Goal: Task Accomplishment & Management: Complete application form

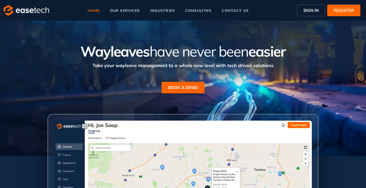
click at [307, 7] on span "SIGN IN" at bounding box center [310, 10] width 15 height 6
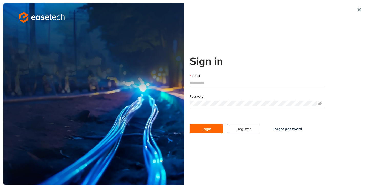
click at [197, 85] on input "Email" at bounding box center [257, 83] width 135 height 8
type input "**********"
click at [204, 130] on span "Login" at bounding box center [206, 129] width 9 height 6
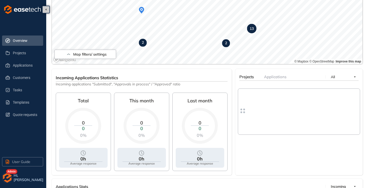
scroll to position [51, 0]
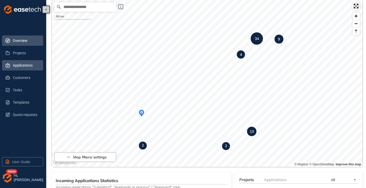
click at [23, 66] on span "Applications" at bounding box center [26, 65] width 26 height 10
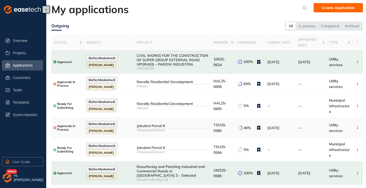
click at [156, 129] on div "Tshepang Electrical" at bounding box center [172, 130] width 73 height 4
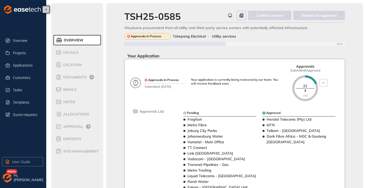
scroll to position [26, 0]
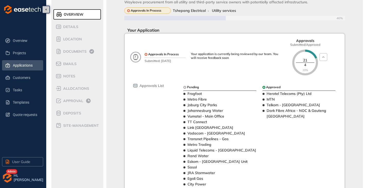
click at [23, 66] on span "Applications" at bounding box center [26, 65] width 26 height 10
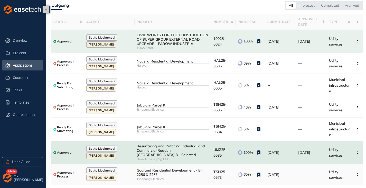
scroll to position [95, 0]
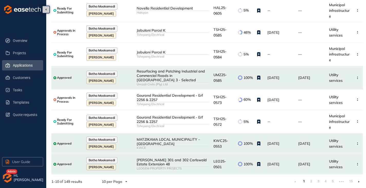
click at [359, 179] on li at bounding box center [358, 181] width 8 height 8
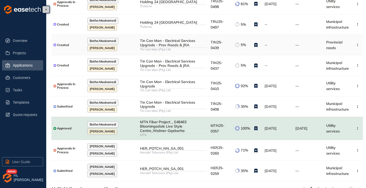
scroll to position [87, 0]
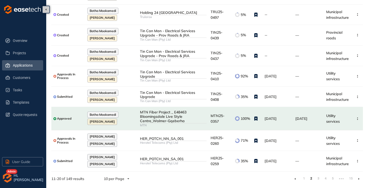
click at [360, 178] on li at bounding box center [358, 178] width 8 height 8
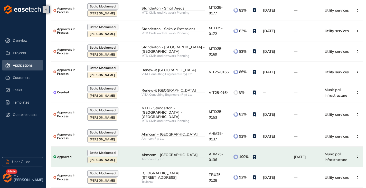
scroll to position [84, 0]
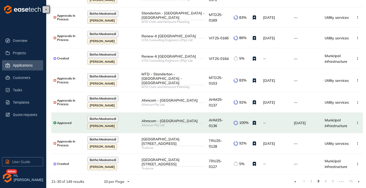
click at [306, 178] on ul "1 2 3 4 5 ••• 15" at bounding box center [327, 181] width 72 height 8
click at [305, 178] on link "1" at bounding box center [303, 181] width 5 height 8
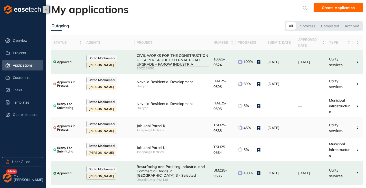
click at [161, 129] on div "Tshepang Electrical" at bounding box center [172, 130] width 73 height 4
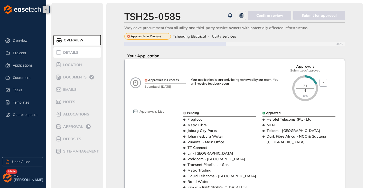
click at [74, 52] on span "Details" at bounding box center [70, 52] width 17 height 4
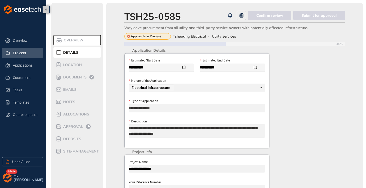
click at [28, 54] on span "Projects" at bounding box center [26, 53] width 26 height 10
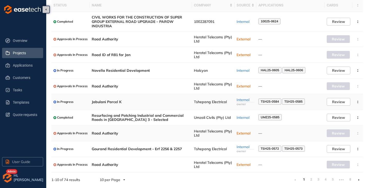
scroll to position [37, 0]
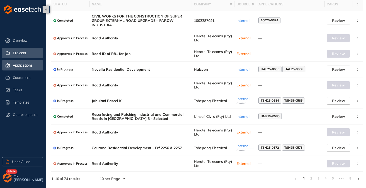
click at [21, 66] on span "Applications" at bounding box center [26, 65] width 26 height 10
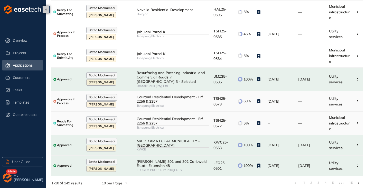
scroll to position [95, 0]
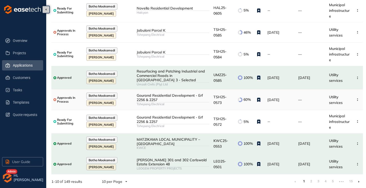
click at [181, 102] on div "Tshepang Electrical" at bounding box center [172, 104] width 73 height 4
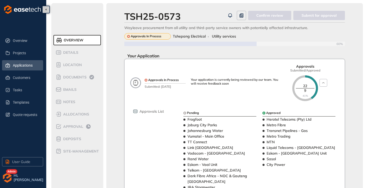
click at [12, 62] on li "Applications" at bounding box center [22, 65] width 41 height 10
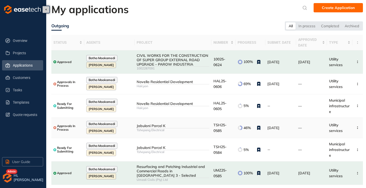
click at [190, 125] on div "Jabulani Parcel K" at bounding box center [172, 125] width 73 height 4
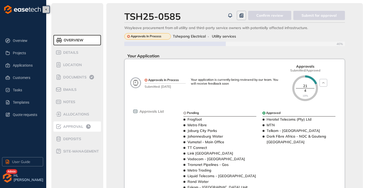
click at [79, 126] on span "Approval" at bounding box center [73, 126] width 22 height 4
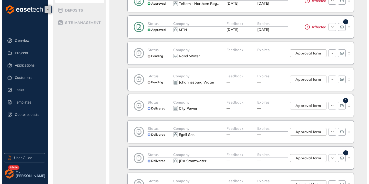
scroll to position [154, 0]
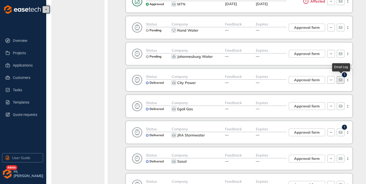
click at [341, 82] on icon "button" at bounding box center [340, 80] width 4 height 4
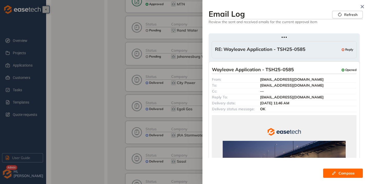
click at [283, 50] on span "RE: Wayleave Application - TSH25-0585" at bounding box center [260, 49] width 91 height 6
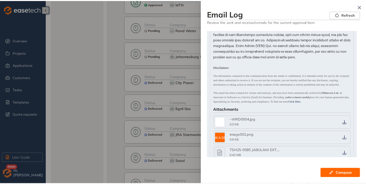
scroll to position [205, 0]
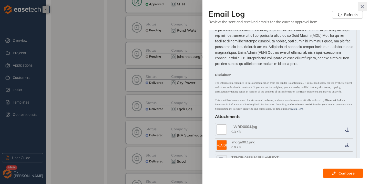
click at [365, 5] on button "button" at bounding box center [362, 6] width 9 height 9
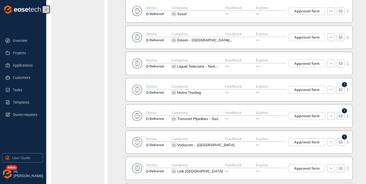
scroll to position [281, 0]
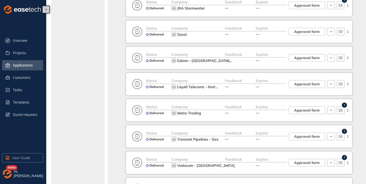
click at [19, 64] on span "Applications" at bounding box center [26, 65] width 26 height 10
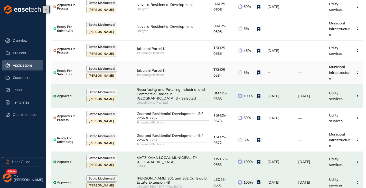
scroll to position [95, 0]
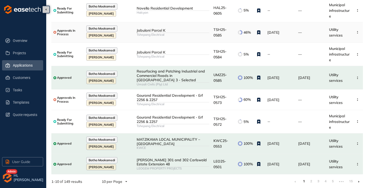
click at [158, 30] on div "Jabulani Parcel K" at bounding box center [172, 30] width 73 height 4
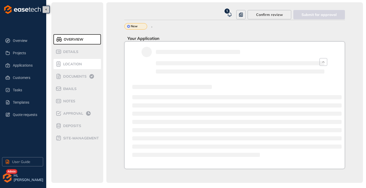
click at [70, 64] on span "Location" at bounding box center [72, 64] width 20 height 4
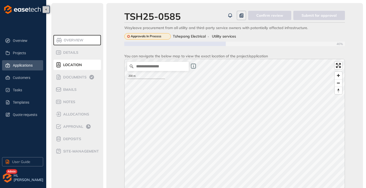
click at [20, 65] on span "Applications" at bounding box center [26, 65] width 26 height 10
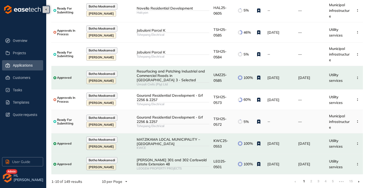
scroll to position [70, 0]
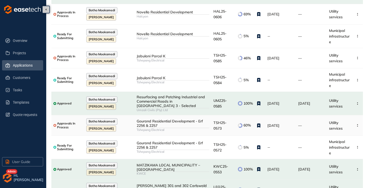
click at [157, 128] on div "Tshepang Electrical" at bounding box center [172, 130] width 73 height 4
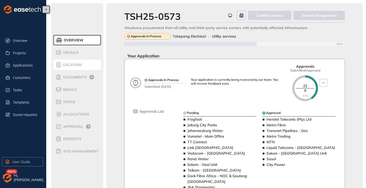
click at [70, 67] on div "Location" at bounding box center [77, 65] width 44 height 6
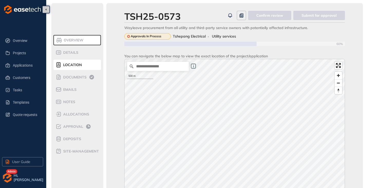
click at [6, 179] on img "button" at bounding box center [7, 177] width 10 height 10
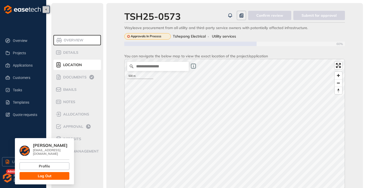
click at [27, 26] on div "Overview Projects Applications Customers Tasks Templates Quote requests" at bounding box center [23, 67] width 42 height 107
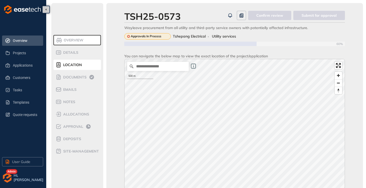
click at [14, 44] on span "Overview" at bounding box center [26, 40] width 26 height 10
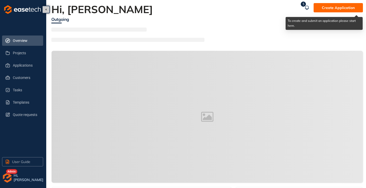
click at [335, 6] on span "Create Application" at bounding box center [337, 8] width 33 height 6
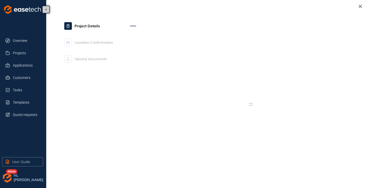
type textarea "**********"
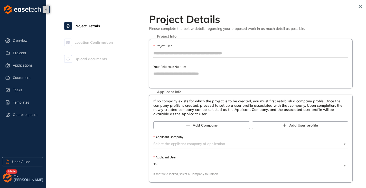
click at [163, 52] on input "Project Title" at bounding box center [250, 53] width 195 height 8
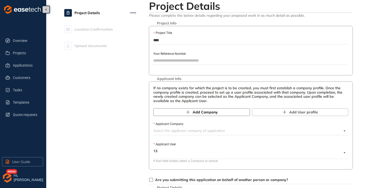
scroll to position [26, 0]
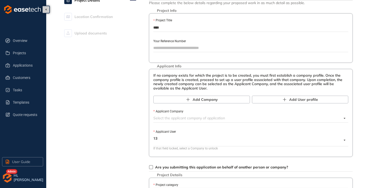
type input "****"
click at [172, 119] on input "Applicant Company" at bounding box center [247, 118] width 188 height 8
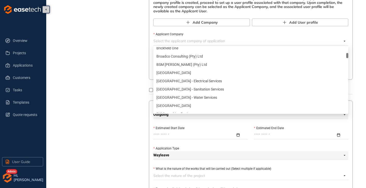
scroll to position [308, 0]
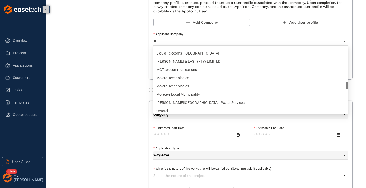
type input "***"
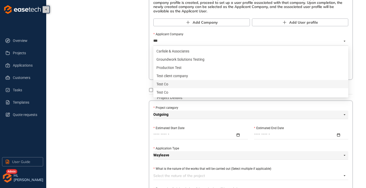
click at [169, 85] on div "Test Co" at bounding box center [250, 84] width 189 height 6
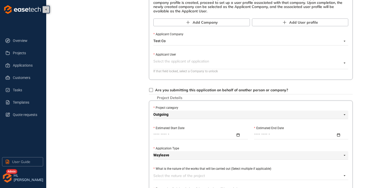
click at [174, 66] on span at bounding box center [247, 63] width 188 height 12
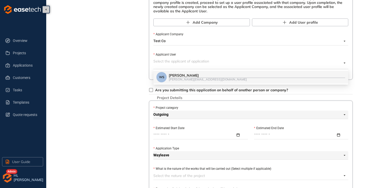
click at [177, 75] on div "[PERSON_NAME]" at bounding box center [257, 75] width 176 height 4
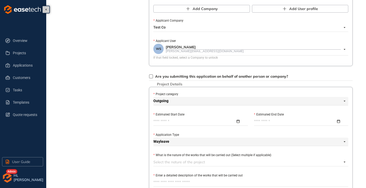
scroll to position [128, 0]
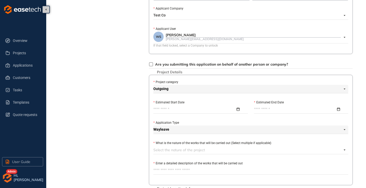
click at [169, 104] on label "Estimated Start Date" at bounding box center [168, 102] width 31 height 5
click at [169, 106] on input "Estimated Start Date" at bounding box center [194, 109] width 82 height 6
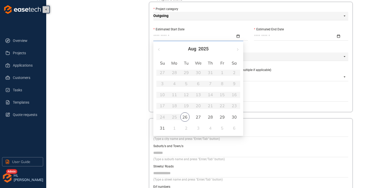
scroll to position [205, 0]
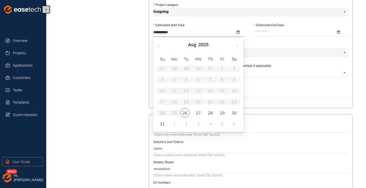
type input "**********"
click at [187, 113] on div "26" at bounding box center [184, 112] width 9 height 9
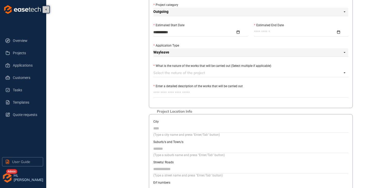
drag, startPoint x: 264, startPoint y: 34, endPoint x: 266, endPoint y: 30, distance: 3.9
click at [264, 33] on input "Estimated End Date" at bounding box center [295, 32] width 82 height 6
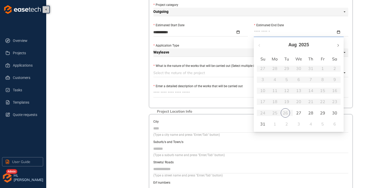
click at [339, 45] on button "button" at bounding box center [338, 45] width 6 height 11
type input "**********"
click at [300, 111] on div "29" at bounding box center [298, 113] width 6 height 6
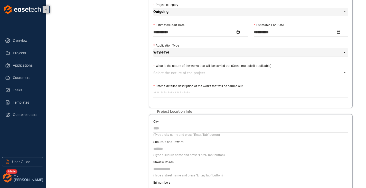
click at [177, 72] on div at bounding box center [247, 73] width 189 height 6
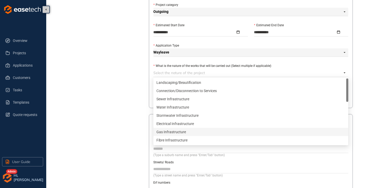
click at [173, 132] on div "Gas Infrastructure" at bounding box center [250, 132] width 189 height 6
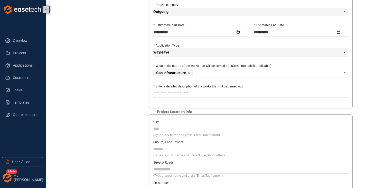
click at [127, 84] on div "Project Details Location Confirmation Upload documents" at bounding box center [100, 17] width 72 height 422
click at [168, 94] on textarea "Enter a detailed description of the works that will be carried out" at bounding box center [250, 93] width 195 height 8
type textarea "*"
type textarea "***"
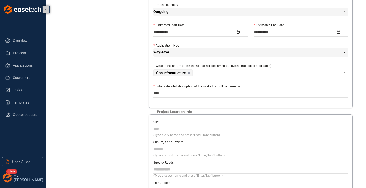
type textarea "*****"
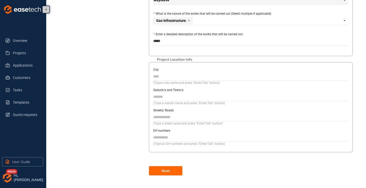
scroll to position [258, 0]
type textarea "*****"
click at [162, 169] on span "Next" at bounding box center [165, 170] width 8 height 6
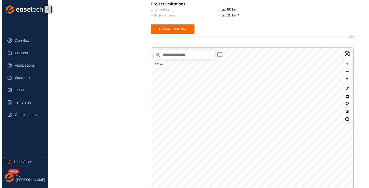
scroll to position [49, 0]
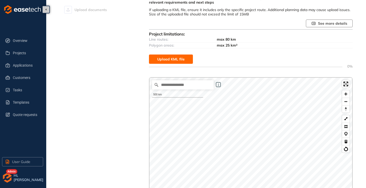
click at [323, 24] on span "See more details" at bounding box center [332, 24] width 29 height 6
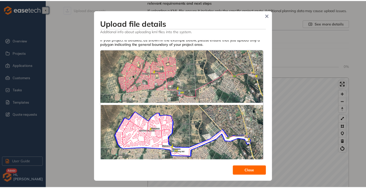
scroll to position [0, 0]
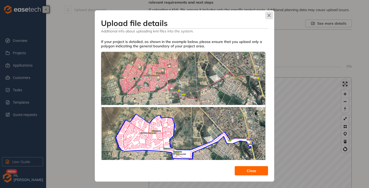
click at [268, 15] on icon "Close" at bounding box center [270, 16] width 4 height 4
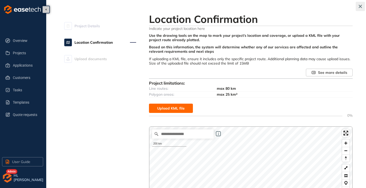
click at [361, 7] on icon "button" at bounding box center [359, 7] width 5 height 4
